Goal: Information Seeking & Learning: Check status

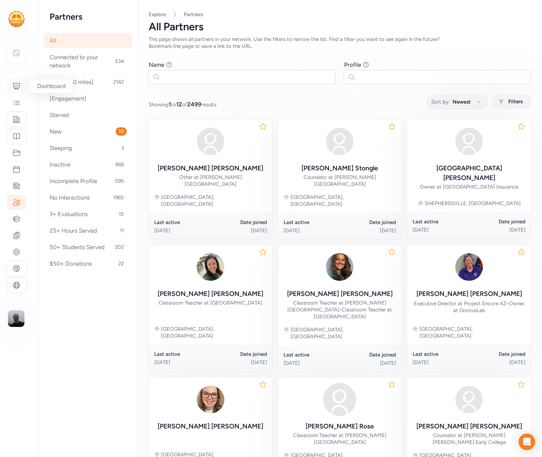
click at [16, 87] on icon at bounding box center [16, 86] width 8 height 8
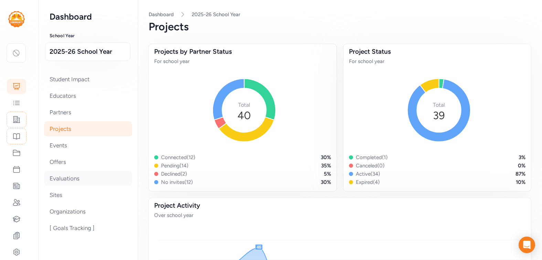
click at [87, 178] on div "Evaluations" at bounding box center [88, 178] width 88 height 15
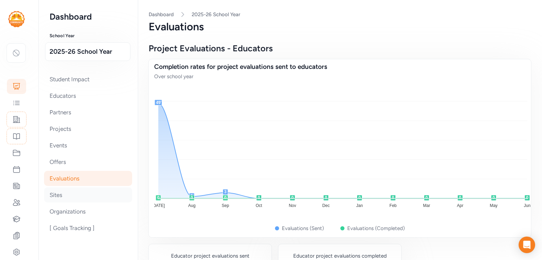
click at [89, 195] on div "Sites" at bounding box center [88, 194] width 88 height 15
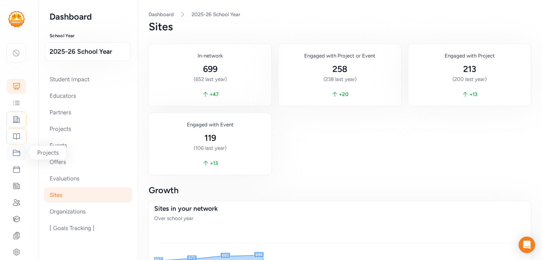
scroll to position [79, 0]
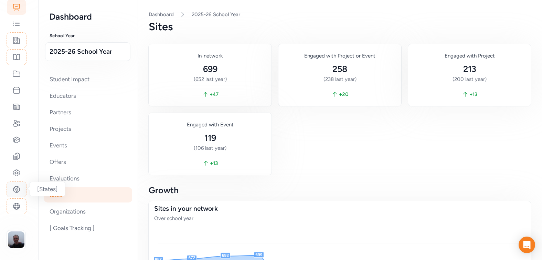
click at [17, 191] on icon at bounding box center [16, 189] width 6 height 6
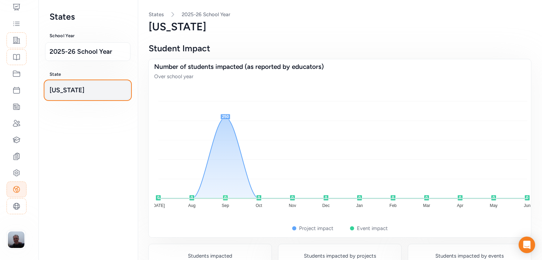
click at [65, 85] on button "[US_STATE]" at bounding box center [87, 90] width 85 height 19
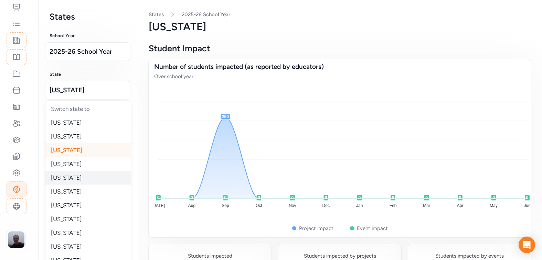
click at [78, 176] on div "[US_STATE]" at bounding box center [87, 178] width 85 height 14
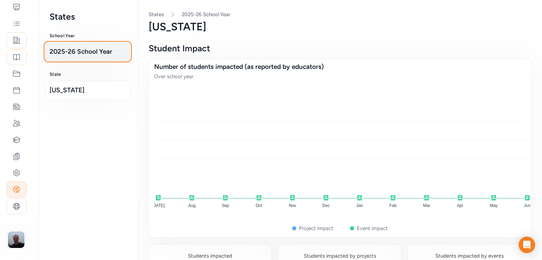
click at [74, 45] on button "2025-26 School Year" at bounding box center [87, 51] width 85 height 19
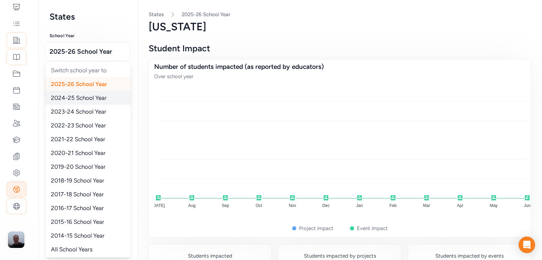
click at [87, 96] on span "2024-25 School Year" at bounding box center [79, 97] width 56 height 7
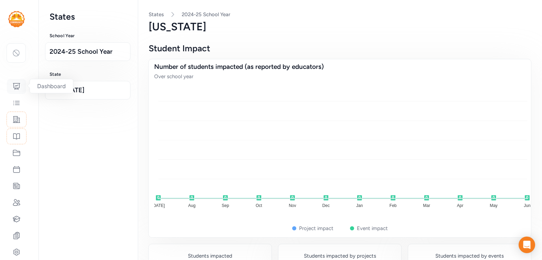
click at [17, 85] on icon at bounding box center [16, 86] width 8 height 8
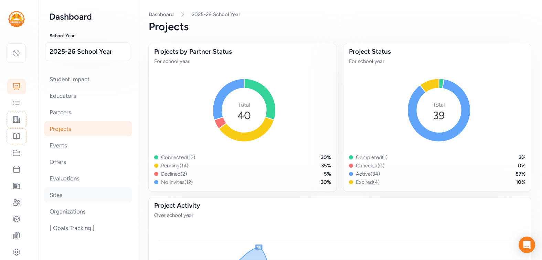
click at [91, 193] on div "Sites" at bounding box center [88, 194] width 88 height 15
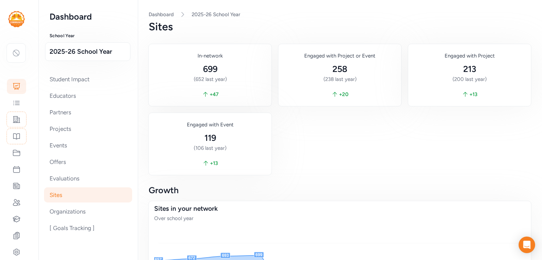
click at [333, 142] on div "In-network 699 (652 last year) + 47 Engaged with Project or Event 258 (238 last…" at bounding box center [340, 109] width 382 height 131
click at [89, 193] on div "Sites" at bounding box center [88, 194] width 88 height 15
click at [333, 140] on div "In-network 699 (652 last year) + 47 Engaged with Project or Event 258 (238 last…" at bounding box center [340, 109] width 382 height 131
click at [195, 207] on div "Sites in your network" at bounding box center [339, 209] width 371 height 10
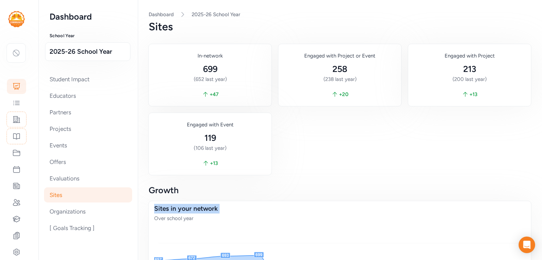
click at [195, 207] on div "Sites in your network" at bounding box center [339, 209] width 371 height 10
copy div "Sites in your network"
click at [76, 210] on div "Organizations" at bounding box center [88, 211] width 88 height 15
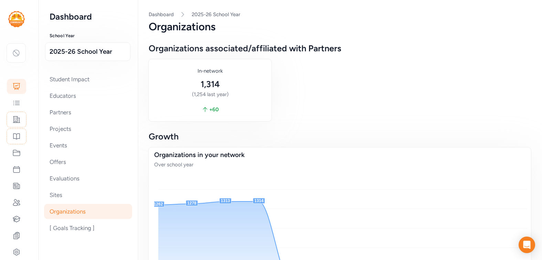
click at [289, 83] on div "In-network 1,314 (1,254 last year) + 60" at bounding box center [340, 90] width 382 height 62
click at [292, 86] on div "In-network 1,314 (1,254 last year) + 60" at bounding box center [340, 90] width 382 height 62
click at [72, 193] on div "Sites" at bounding box center [88, 194] width 88 height 15
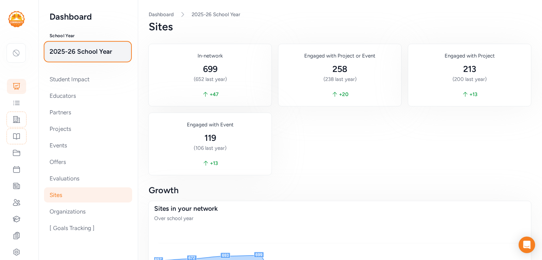
click at [97, 54] on span "2025-26 School Year" at bounding box center [88, 52] width 76 height 10
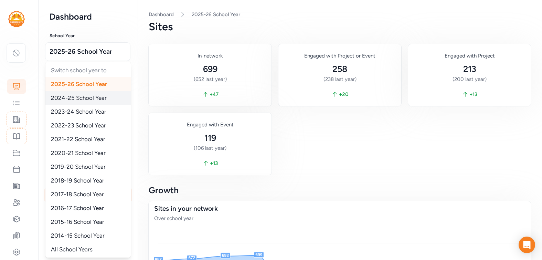
click at [85, 98] on span "2024-25 School Year" at bounding box center [79, 97] width 56 height 7
